Goal: Entertainment & Leisure: Consume media (video, audio)

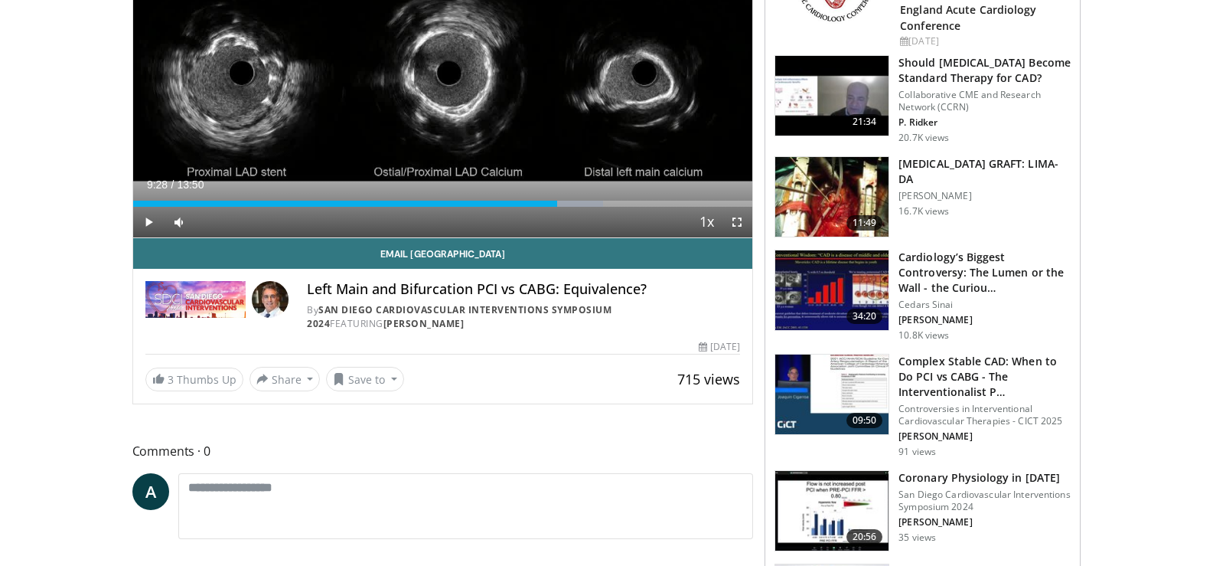
click at [952, 168] on h3 "[MEDICAL_DATA] GRAFT: LIMA-DA" at bounding box center [985, 171] width 172 height 31
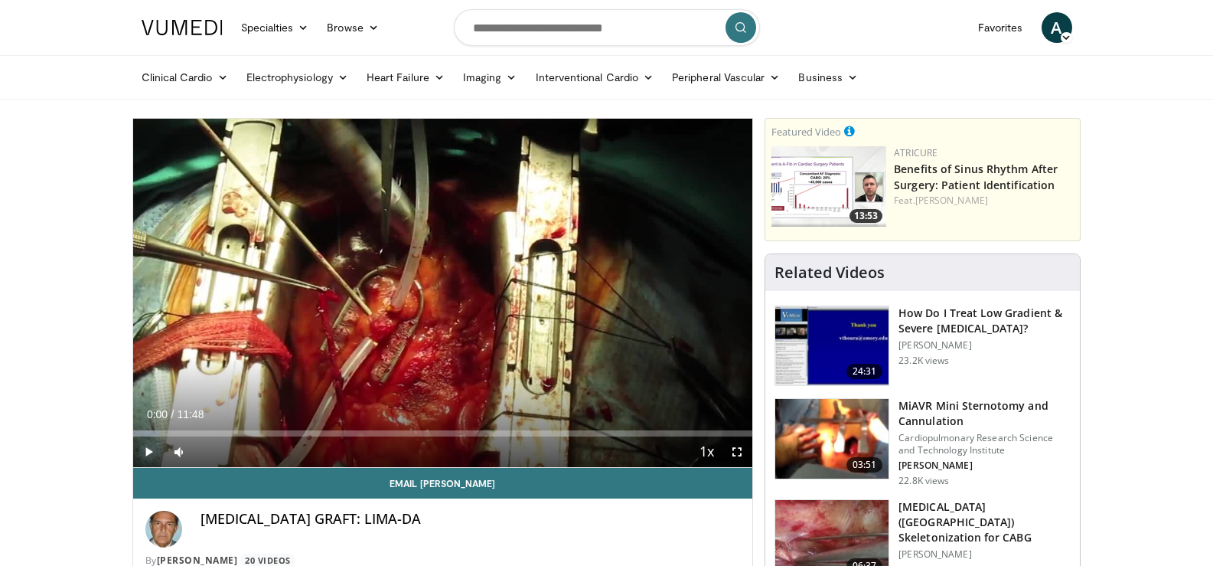
click at [147, 449] on span "Video Player" at bounding box center [148, 451] width 31 height 31
click at [216, 448] on div "44%" at bounding box center [221, 451] width 54 height 31
drag, startPoint x: 225, startPoint y: 448, endPoint x: 209, endPoint y: 451, distance: 16.4
click at [209, 451] on div "Volume Level" at bounding box center [203, 451] width 11 height 5
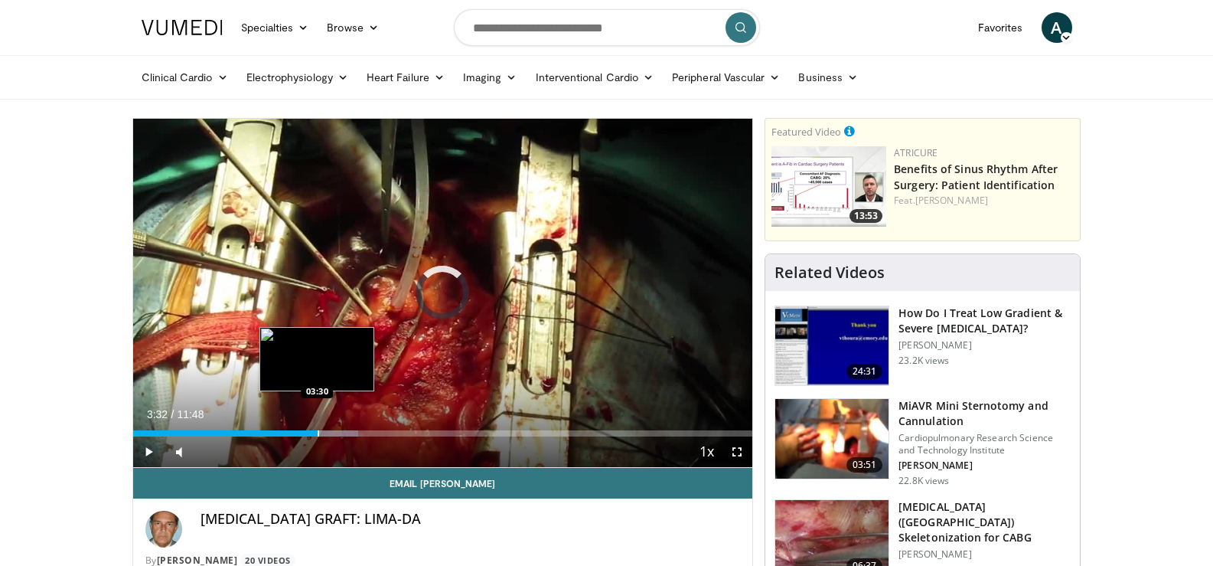
click at [318, 431] on div "Progress Bar" at bounding box center [319, 433] width 2 height 6
click at [339, 433] on div "Progress Bar" at bounding box center [339, 433] width 2 height 6
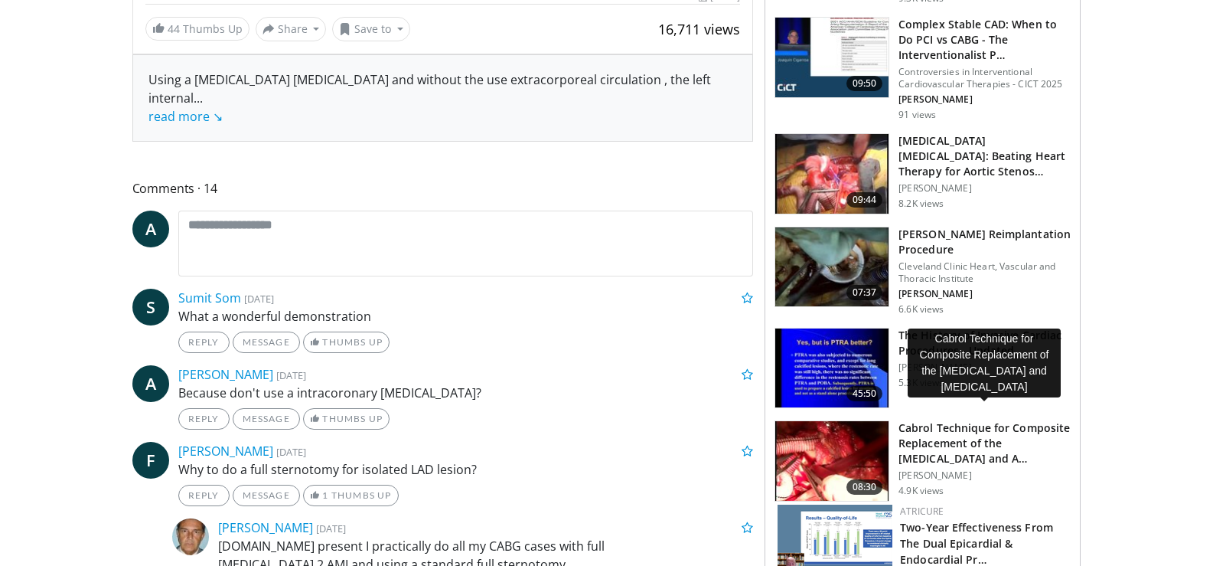
scroll to position [612, 0]
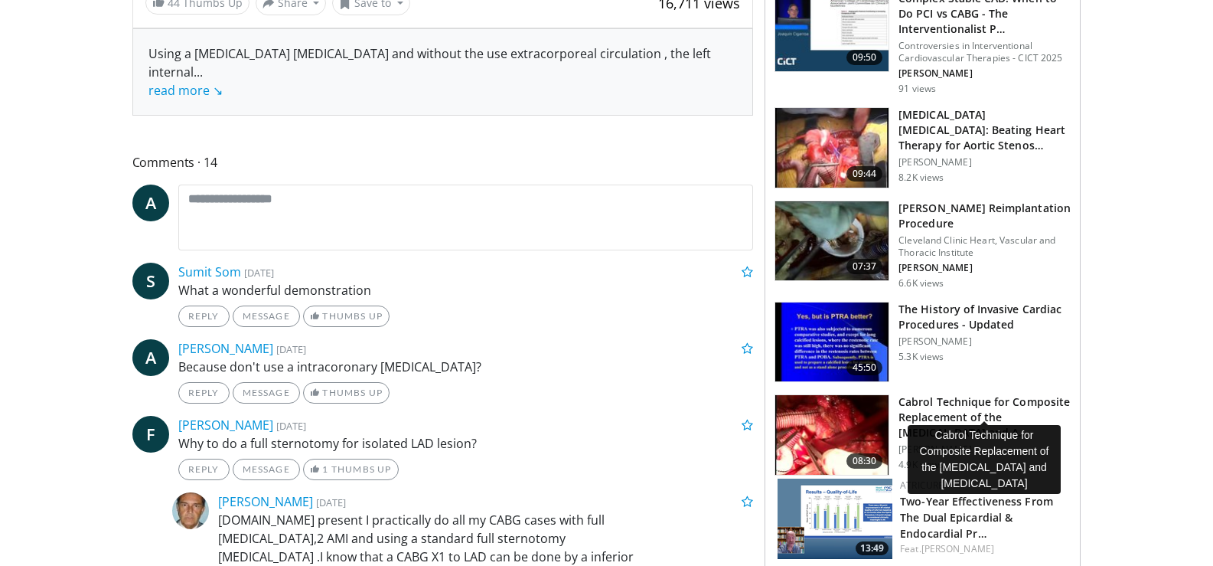
click at [943, 394] on h3 "Cabrol Technique for Composite Replacement of the Aortic Valve and A…" at bounding box center [985, 417] width 172 height 46
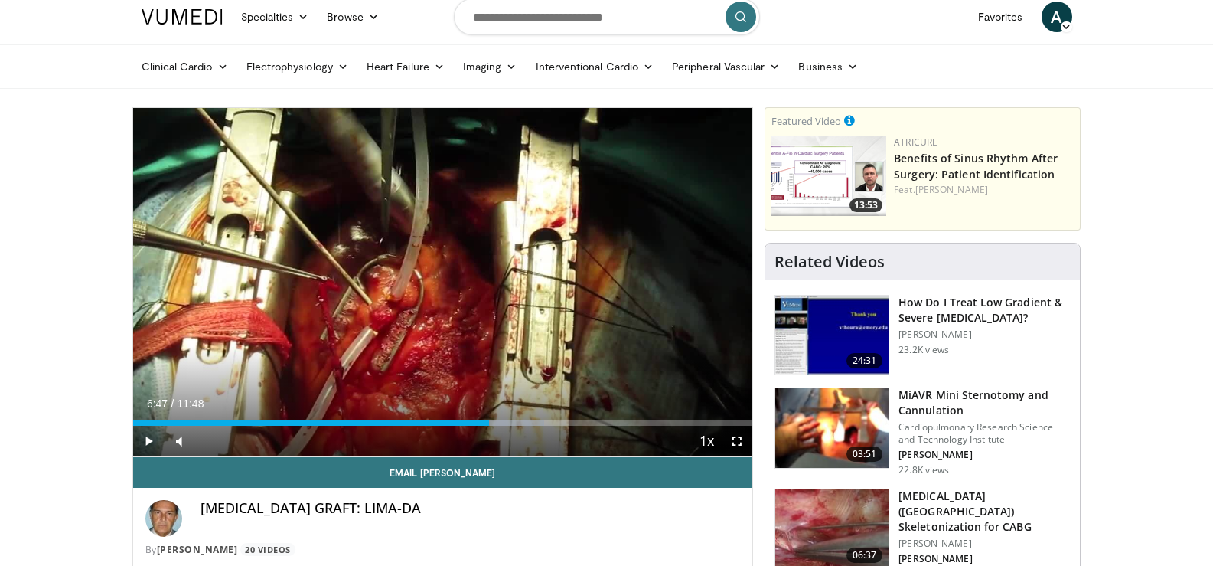
scroll to position [0, 0]
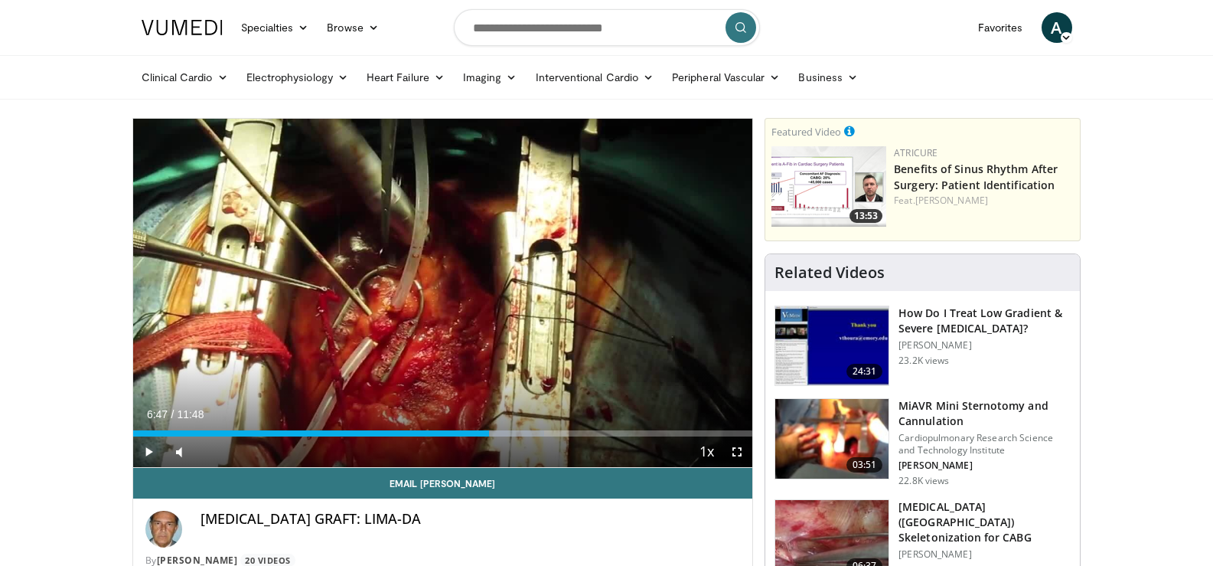
click at [141, 452] on span "Video Player" at bounding box center [148, 451] width 31 height 31
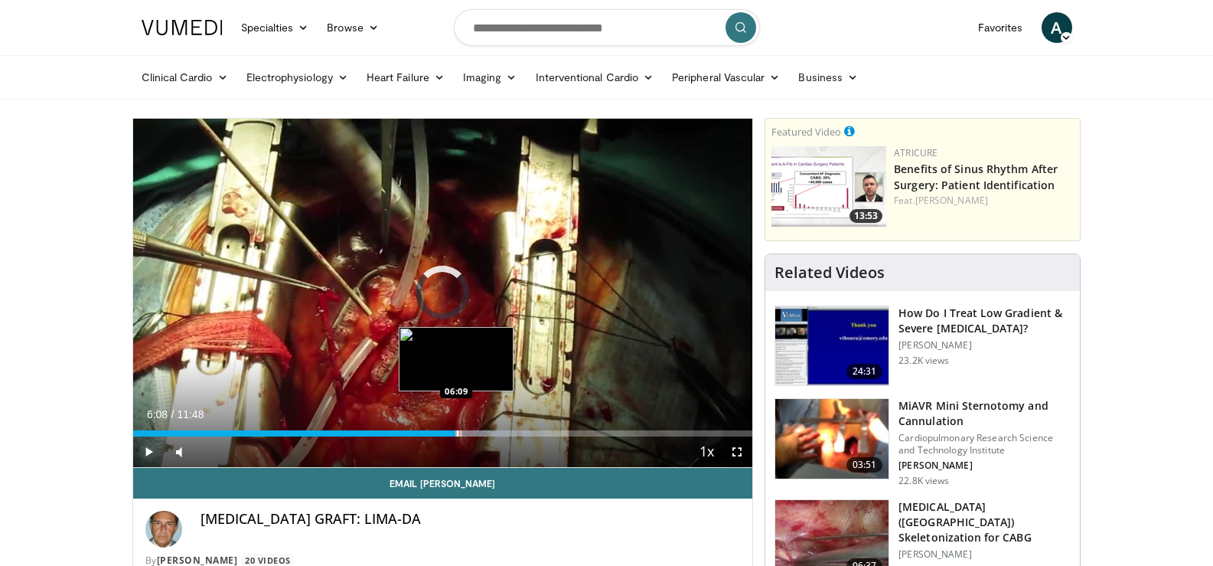
click at [457, 430] on div "Progress Bar" at bounding box center [458, 433] width 2 height 6
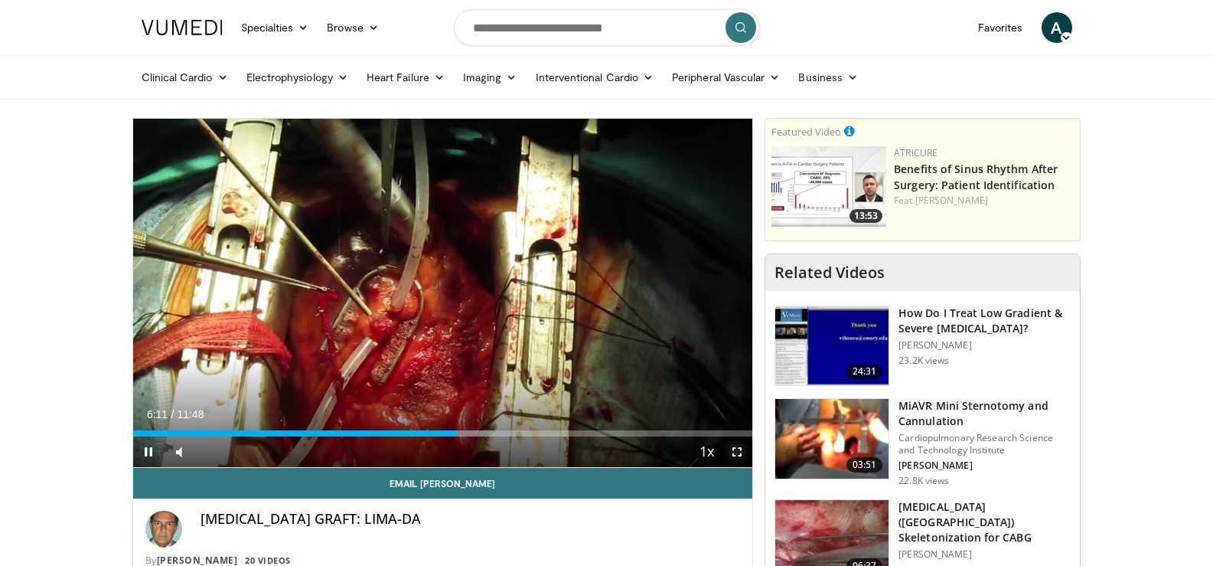
click at [742, 449] on span "Video Player" at bounding box center [737, 451] width 31 height 31
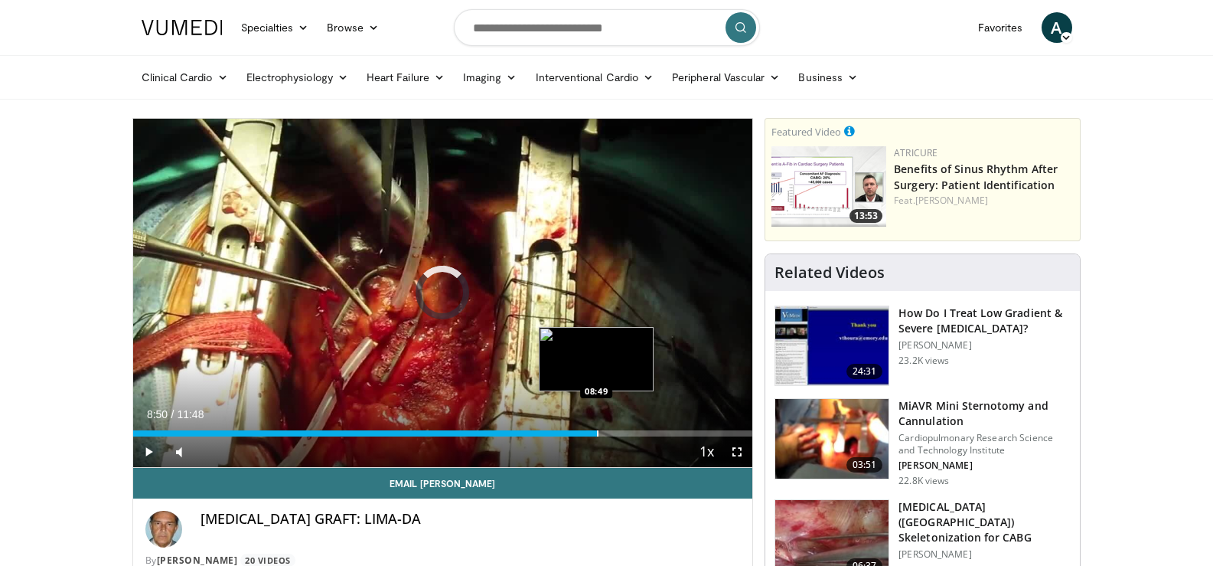
click at [597, 430] on div "Progress Bar" at bounding box center [598, 433] width 2 height 6
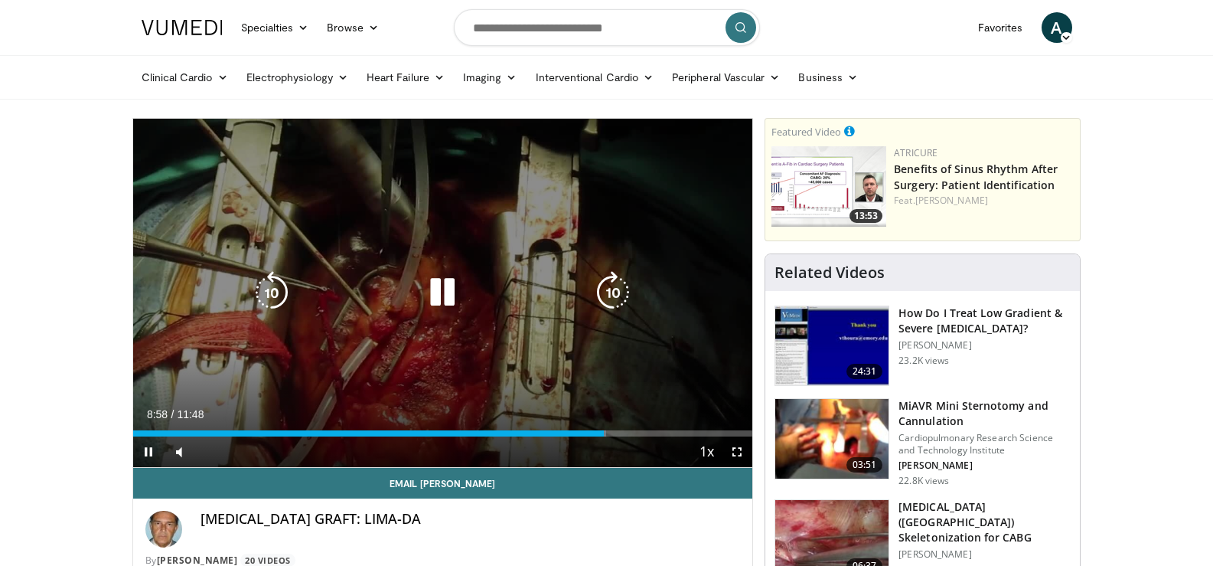
click at [556, 296] on div "Video Player" at bounding box center [442, 292] width 372 height 31
click at [447, 292] on icon "Video Player" at bounding box center [442, 292] width 43 height 43
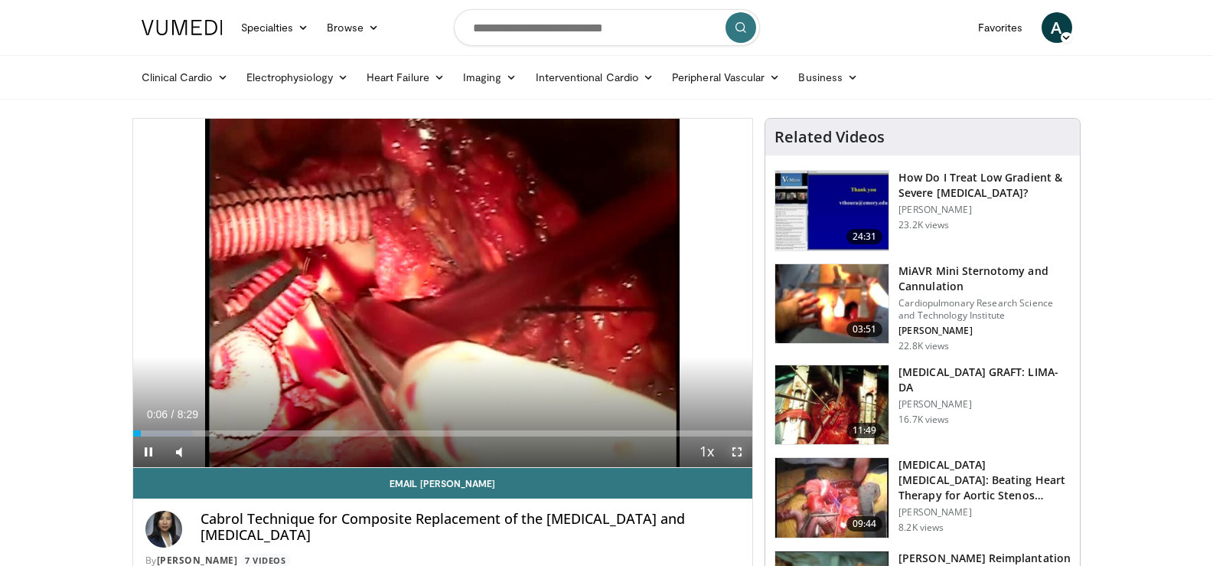
click at [737, 452] on span "Video Player" at bounding box center [737, 451] width 31 height 31
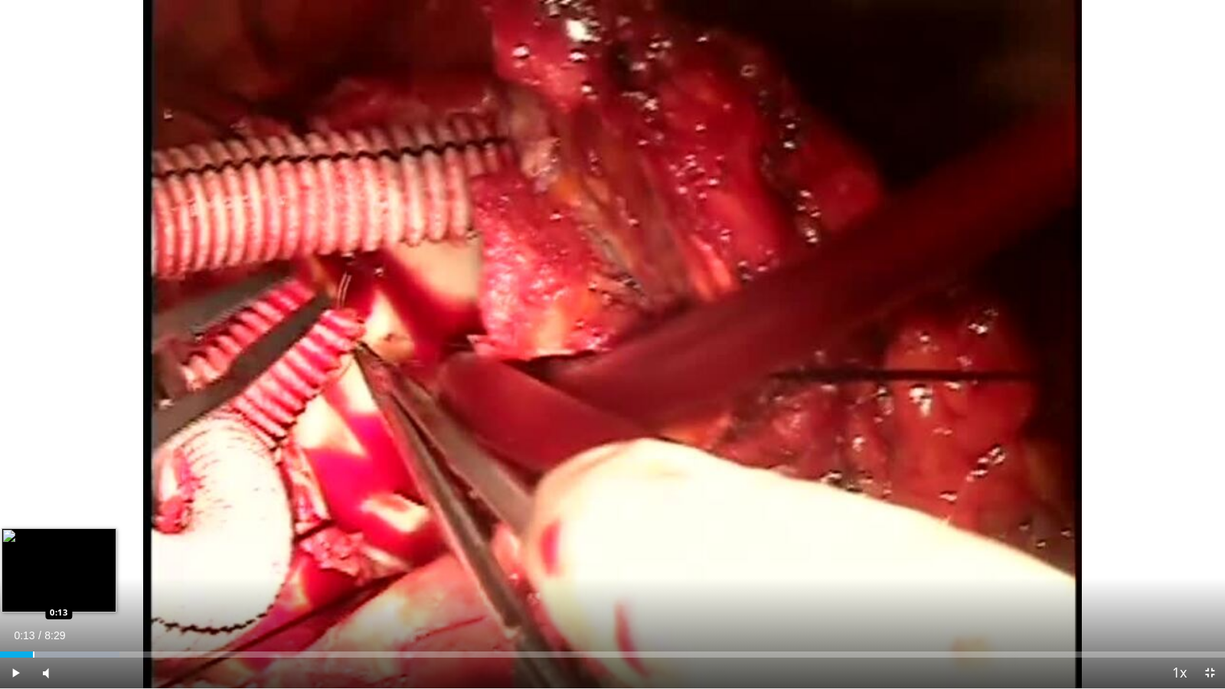
click at [33, 565] on div "Loaded : 9.72% 0:13 0:13" at bounding box center [612, 650] width 1225 height 15
click at [73, 565] on div "Loaded : 13.62% 0:30 0:30" at bounding box center [612, 650] width 1225 height 15
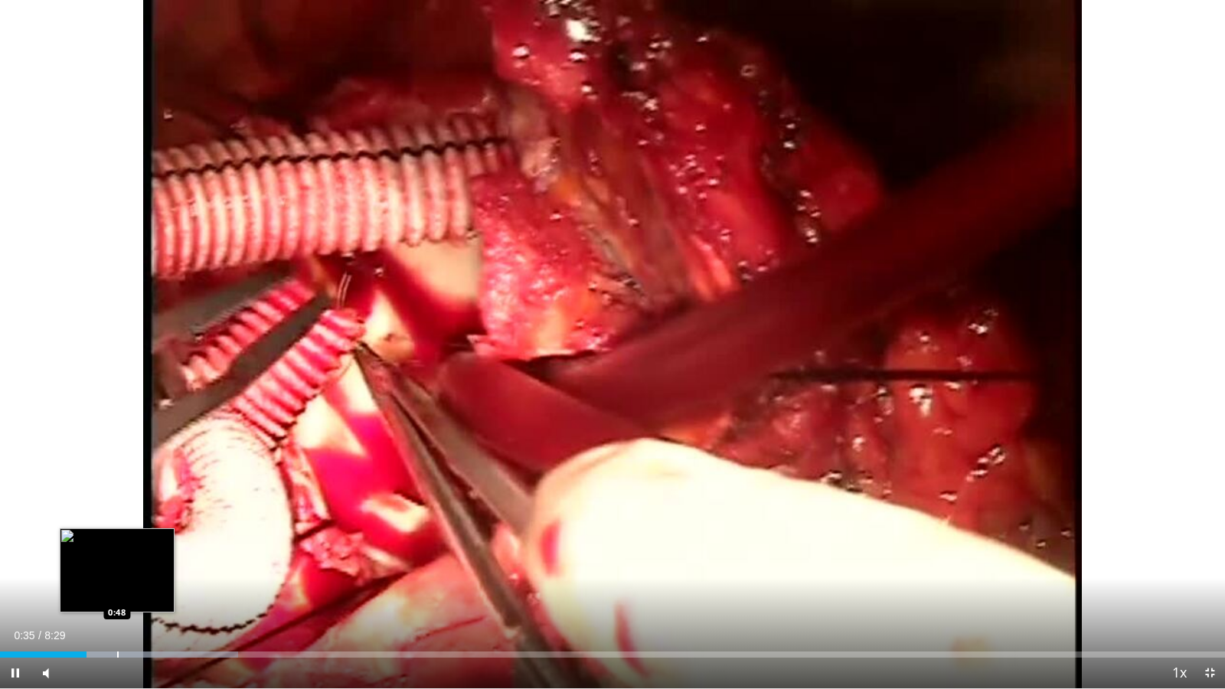
click at [118, 565] on div "Progress Bar" at bounding box center [118, 654] width 2 height 6
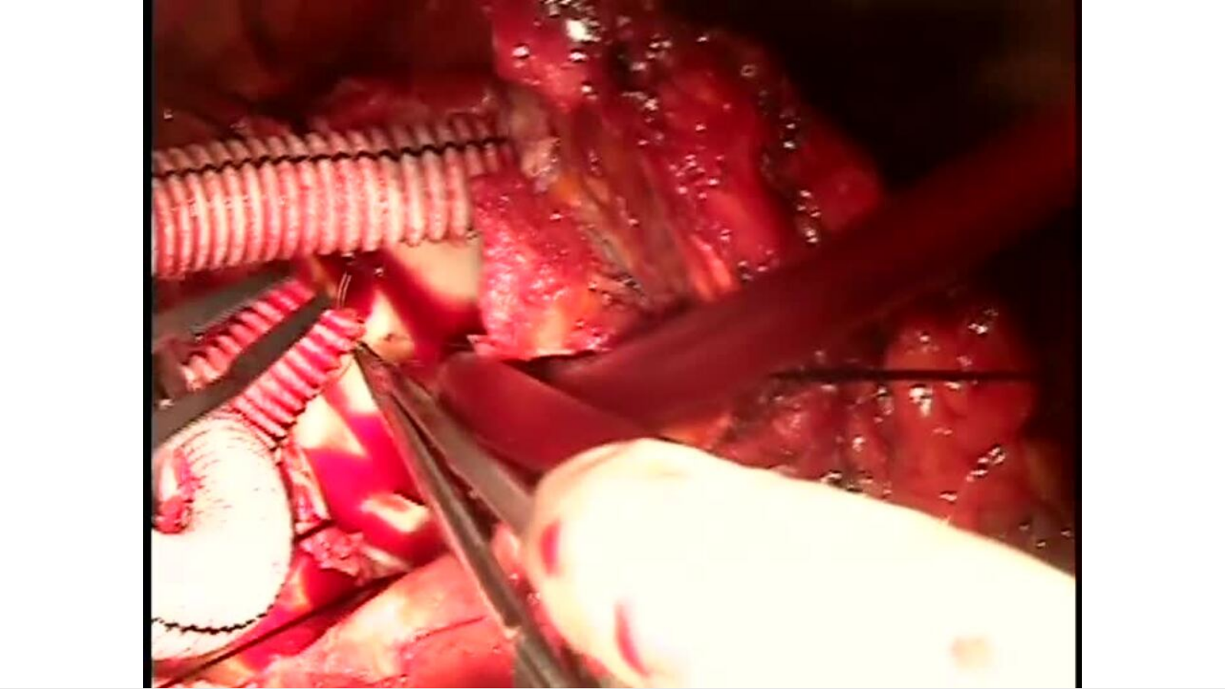
click at [184, 565] on video-js "**********" at bounding box center [612, 344] width 1225 height 689
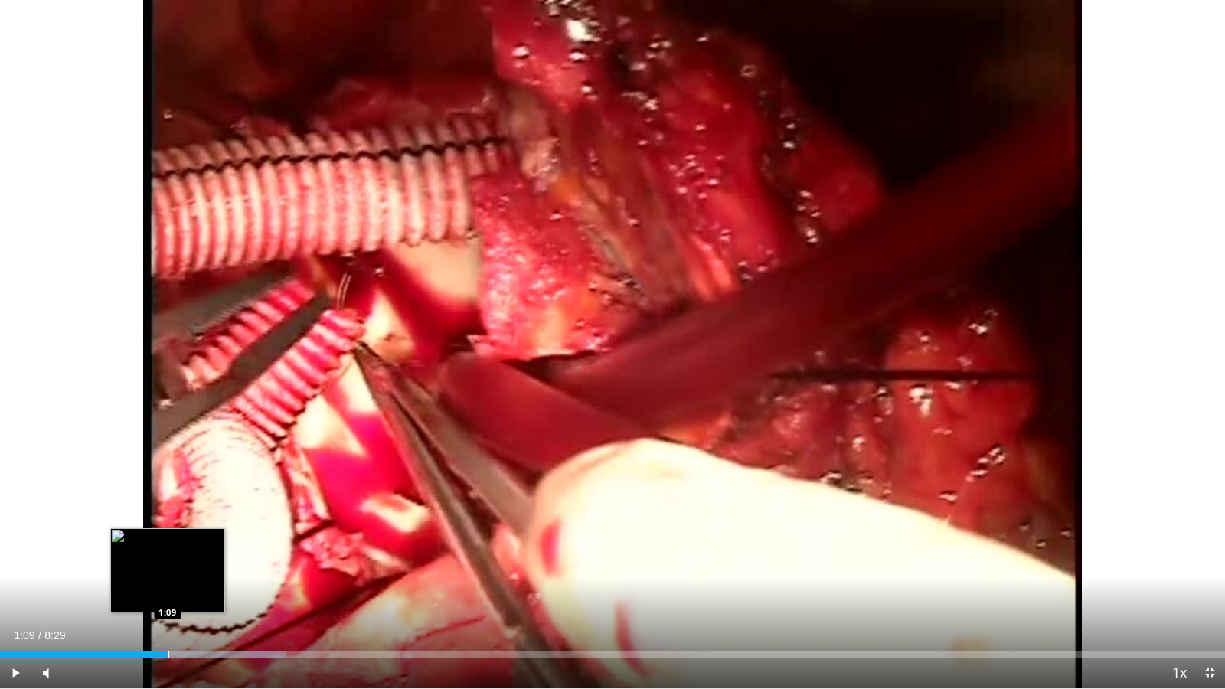
click at [168, 565] on div "Progress Bar" at bounding box center [169, 654] width 2 height 6
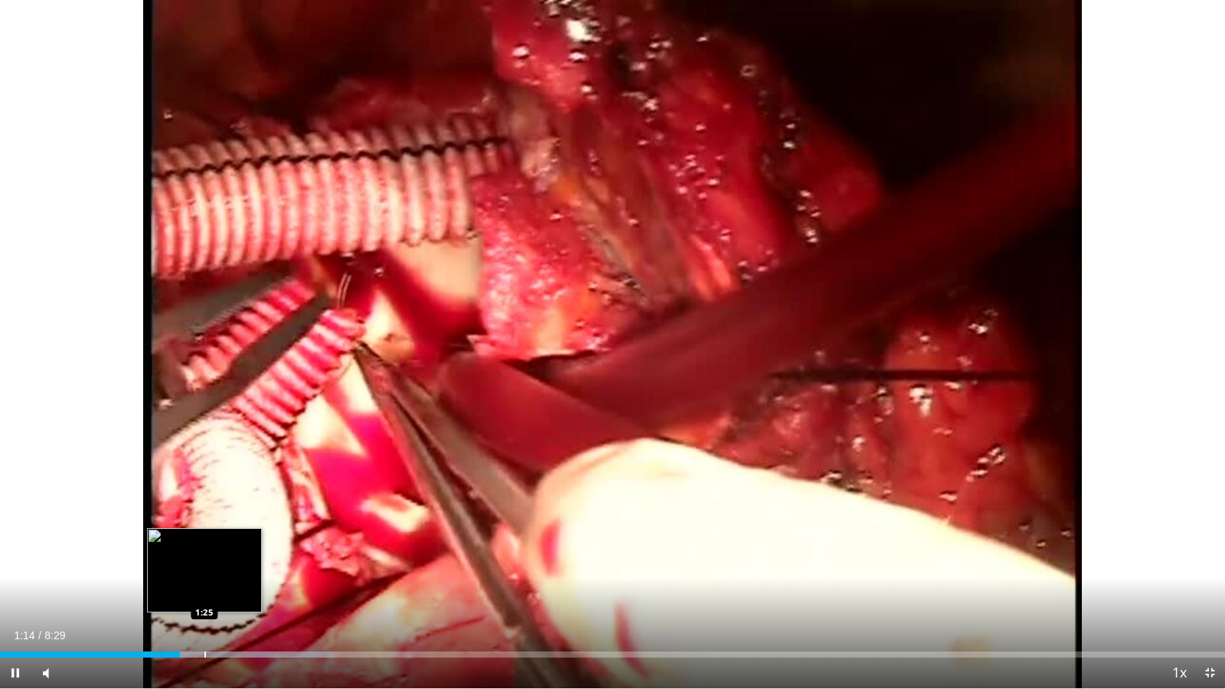
click at [204, 565] on div "Progress Bar" at bounding box center [205, 654] width 2 height 6
click at [227, 565] on div "Progress Bar" at bounding box center [228, 654] width 2 height 6
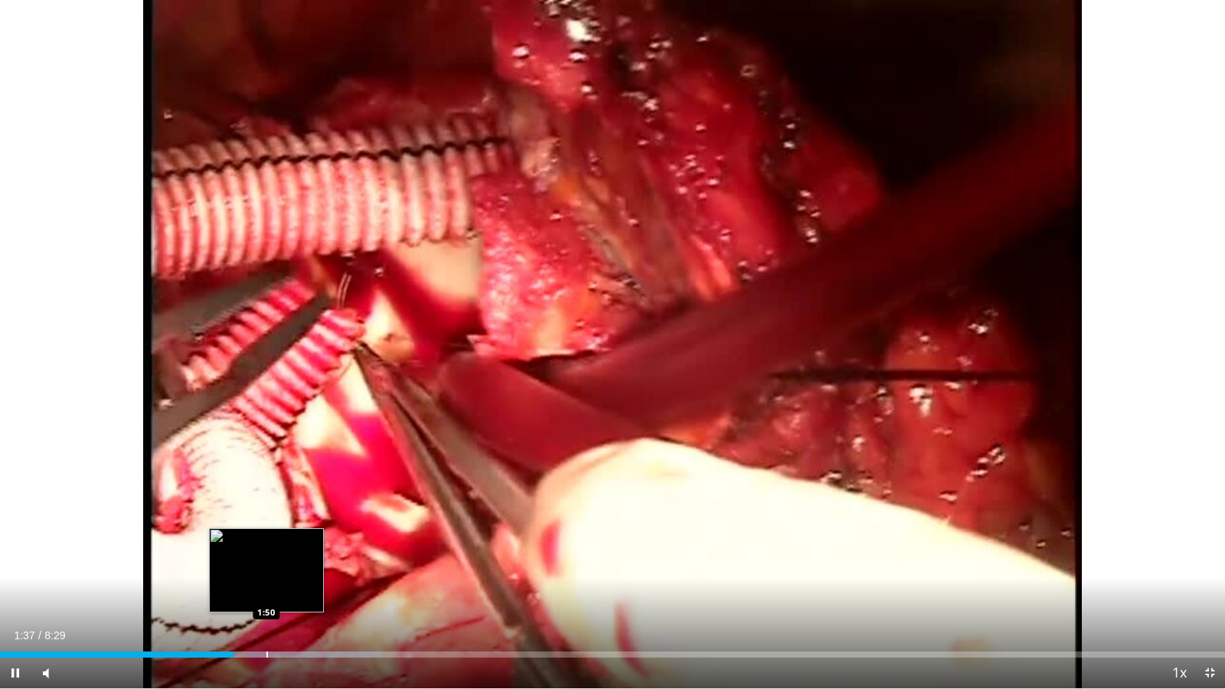
click at [266, 565] on div "Progress Bar" at bounding box center [267, 654] width 2 height 6
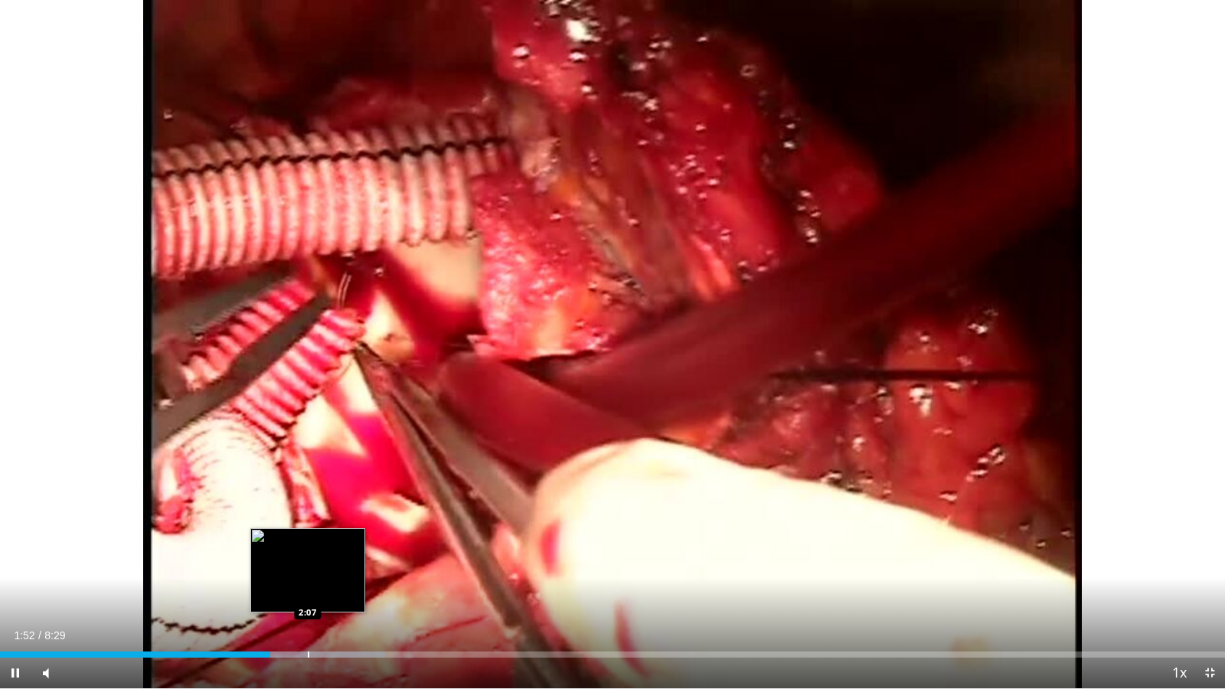
click at [308, 565] on div "Progress Bar" at bounding box center [309, 654] width 2 height 6
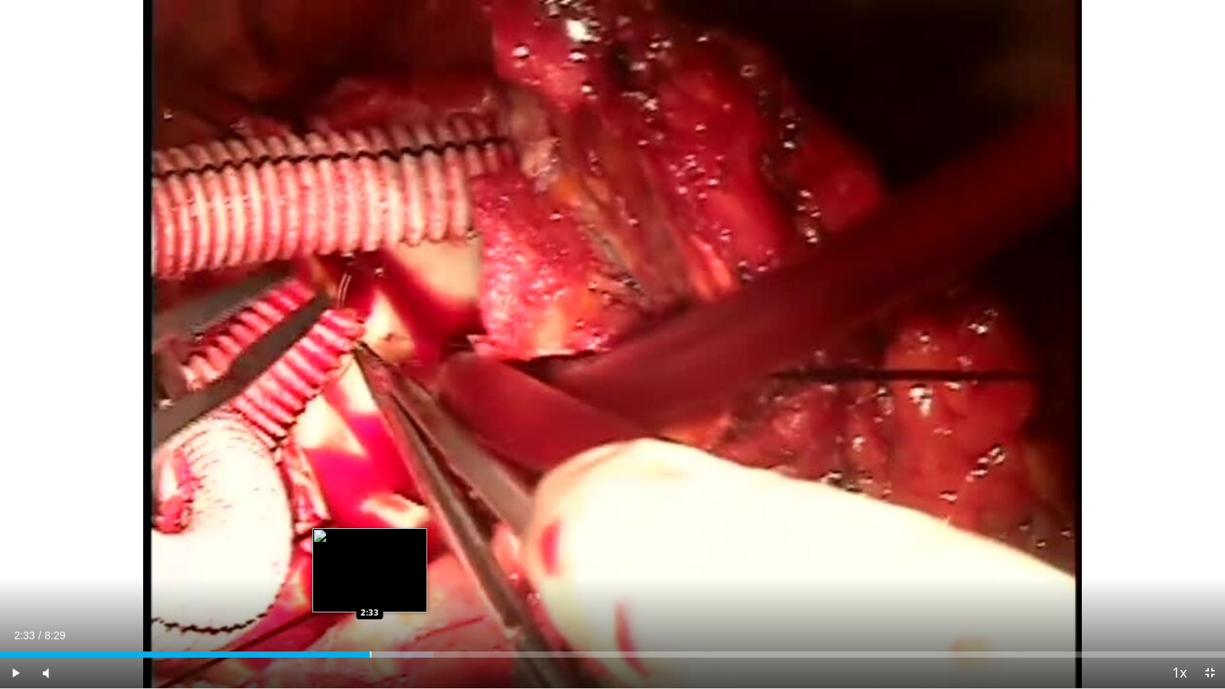
click at [370, 565] on div "Progress Bar" at bounding box center [371, 654] width 2 height 6
